Goal: Task Accomplishment & Management: Use online tool/utility

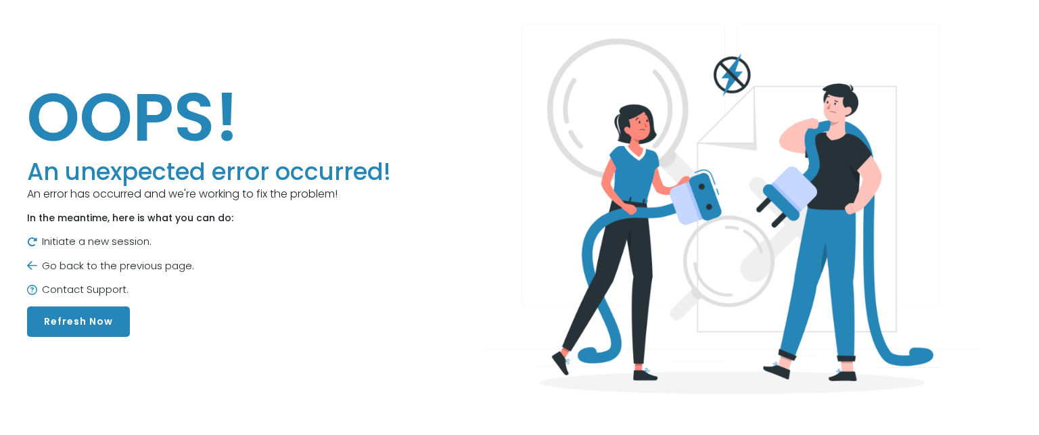
click at [87, 319] on button "Refresh Now" at bounding box center [78, 321] width 103 height 30
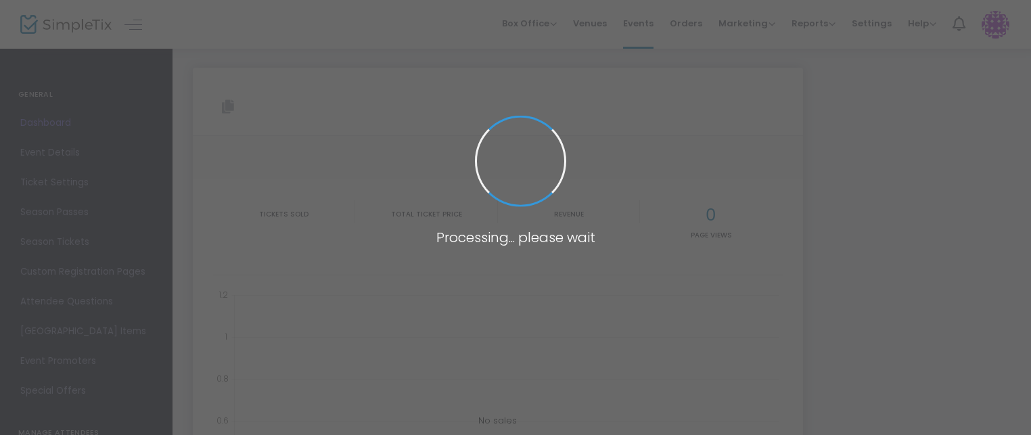
type input "[URL][DOMAIN_NAME]"
